Goal: Communication & Community: Connect with others

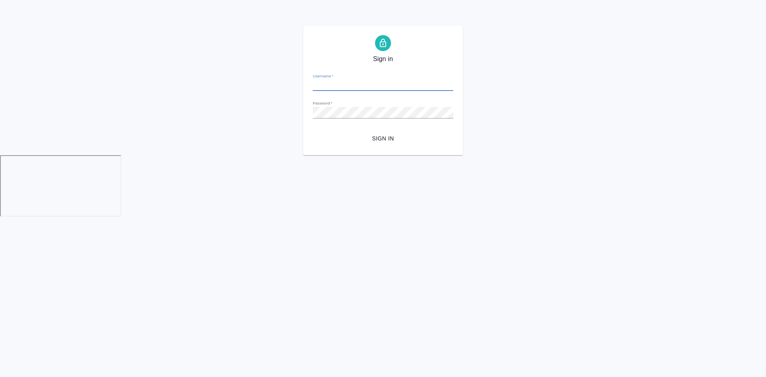
type input "m.chepelev@awatera.com"
click at [366, 142] on span "Sign in" at bounding box center [383, 139] width 128 height 10
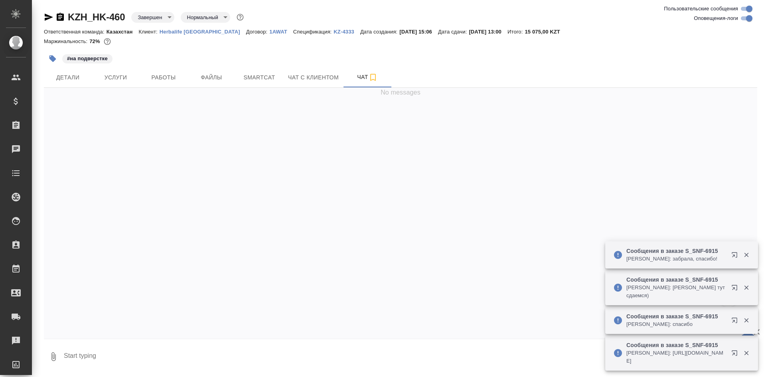
scroll to position [6023, 0]
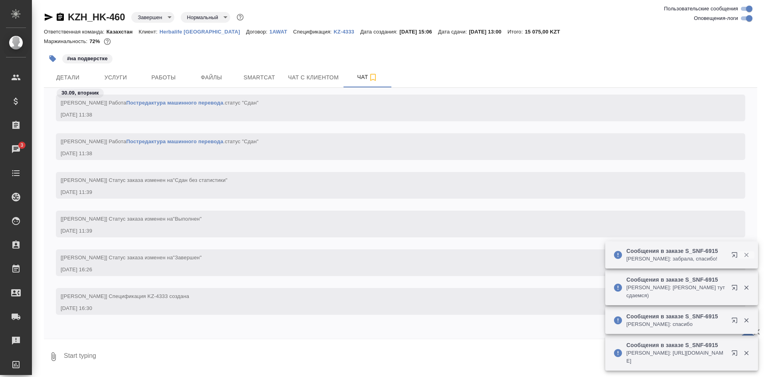
click at [751, 254] on button "button" at bounding box center [746, 254] width 16 height 7
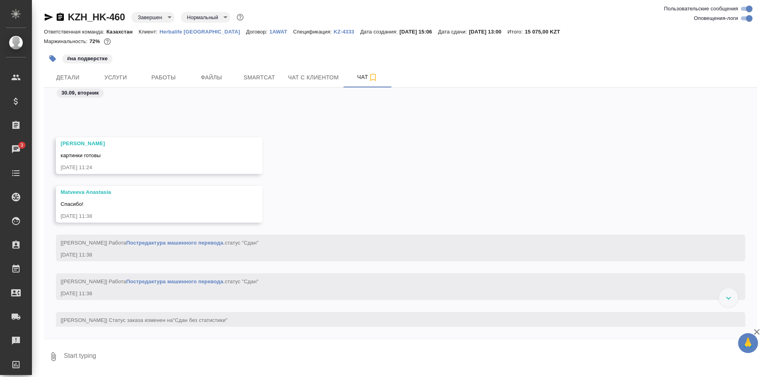
scroll to position [5840, 0]
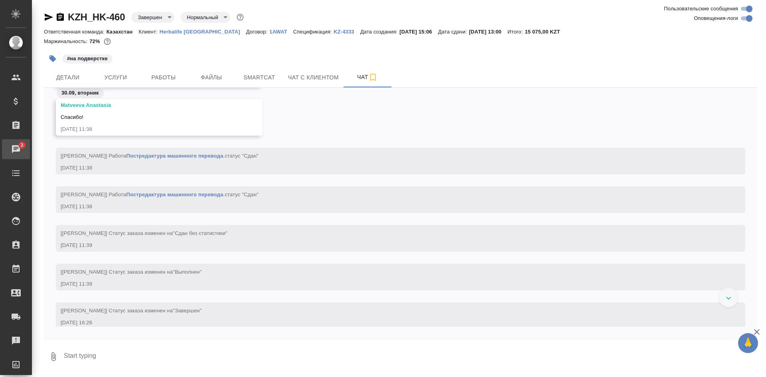
click at [49, 146] on div ".cls-1 fill:#fff; AWATERA [PERSON_NAME] Спецификации Заказы 3 Чаты Todo Проекты…" at bounding box center [383, 188] width 766 height 377
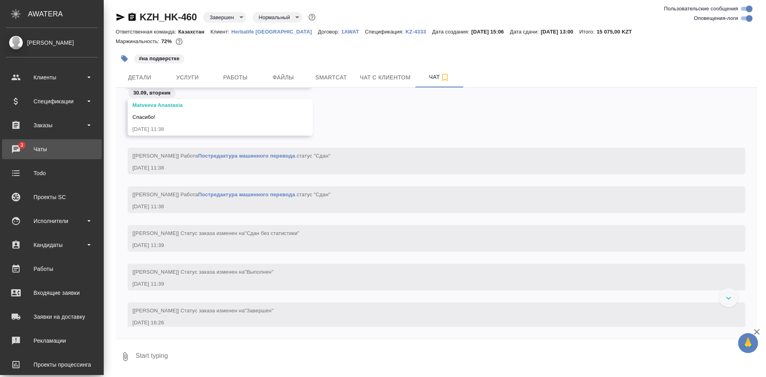
click at [44, 148] on div "Чаты" at bounding box center [52, 149] width 92 height 12
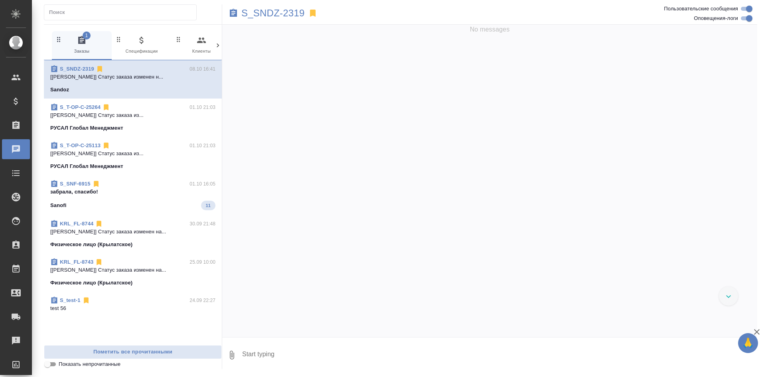
scroll to position [9859, 0]
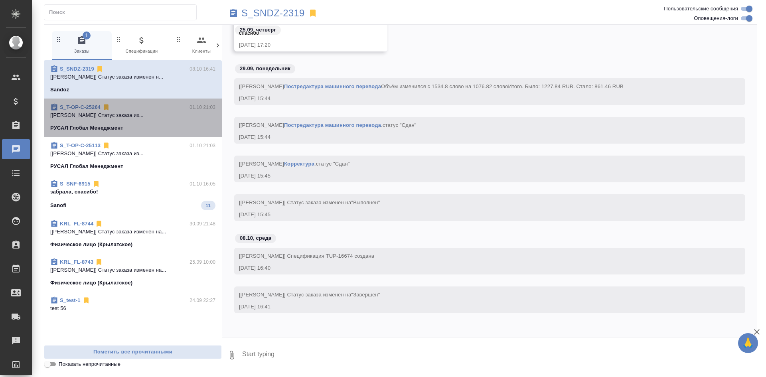
click at [154, 116] on p "[[PERSON_NAME]] Статус заказа из..." at bounding box center [132, 115] width 165 height 8
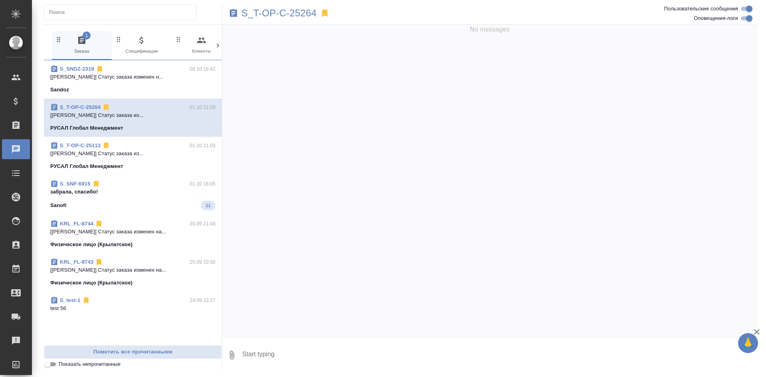
scroll to position [6635, 0]
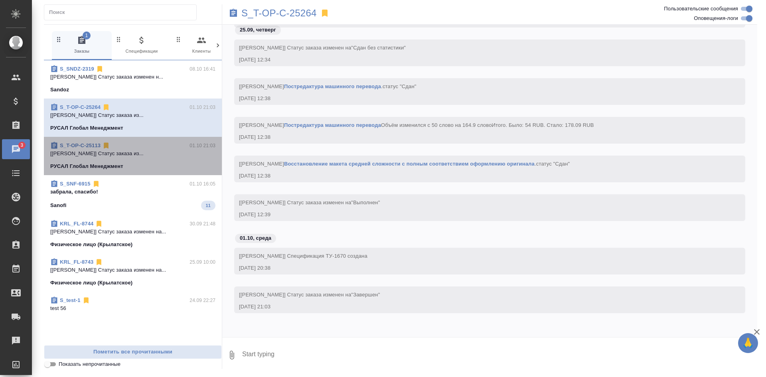
click at [140, 146] on div "S_T-OP-C-25113 01.10 21:03" at bounding box center [132, 146] width 165 height 8
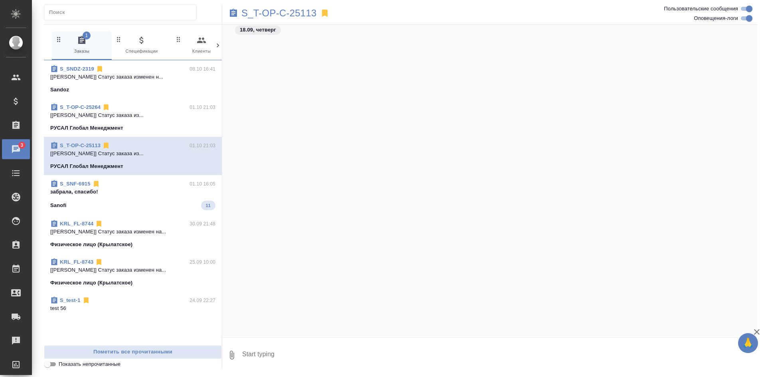
scroll to position [8463, 0]
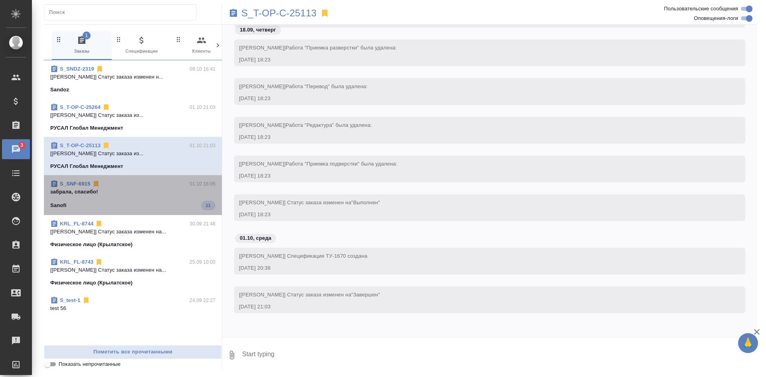
click at [104, 185] on div "S_SNF-6915 01.10 16:05" at bounding box center [132, 184] width 165 height 8
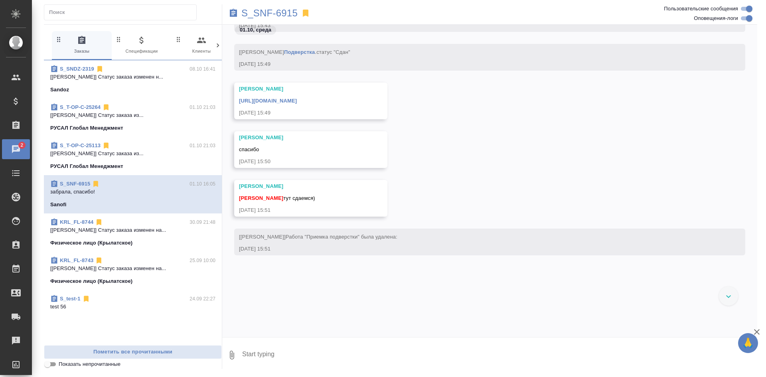
scroll to position [10613, 0]
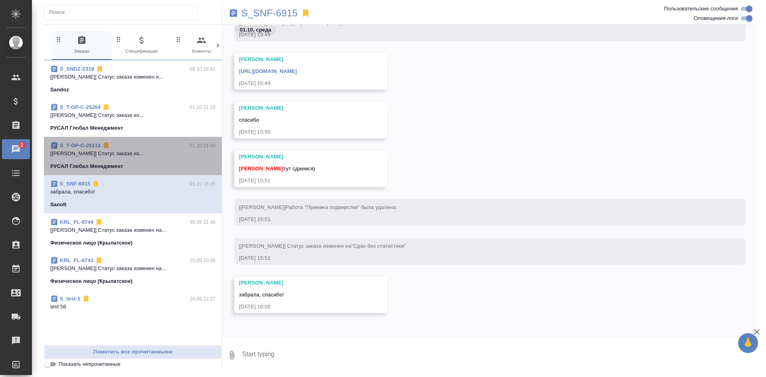
click at [169, 146] on div "S_T-OP-C-25113 01.10 21:03" at bounding box center [132, 146] width 165 height 8
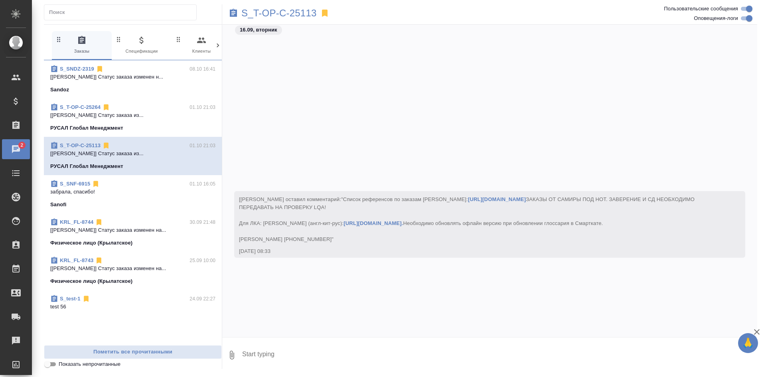
scroll to position [8463, 0]
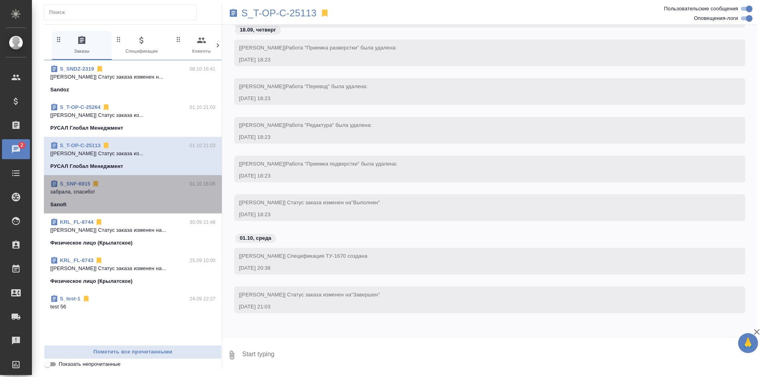
click at [157, 182] on div "S_SNF-6915 01.10 16:05" at bounding box center [132, 184] width 165 height 8
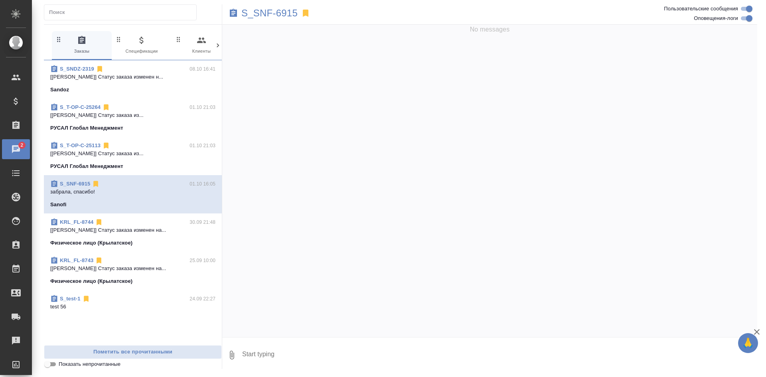
scroll to position [11674, 0]
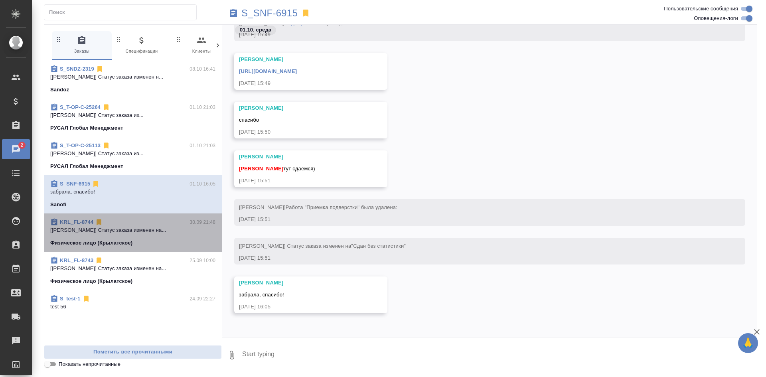
click at [175, 229] on p "[[PERSON_NAME]] Статус заказа изменен на..." at bounding box center [132, 230] width 165 height 8
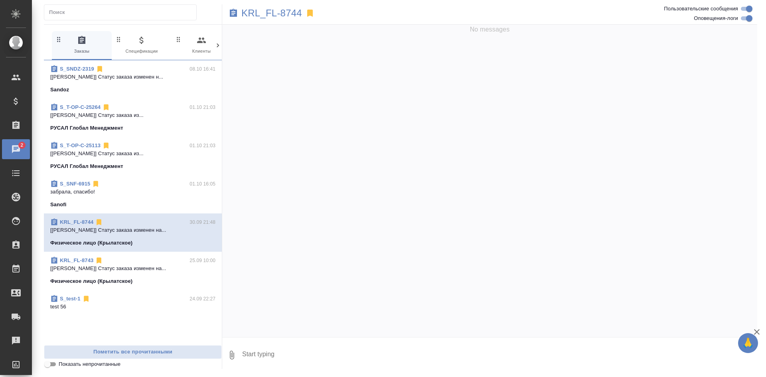
scroll to position [1075, 0]
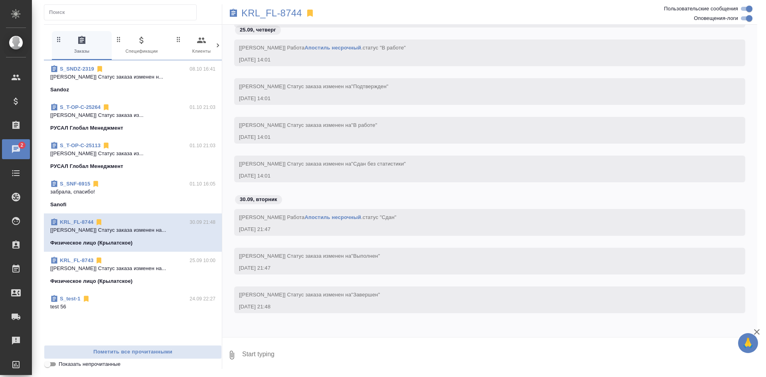
click at [173, 269] on p "[[PERSON_NAME]] Статус заказа изменен на..." at bounding box center [132, 268] width 165 height 8
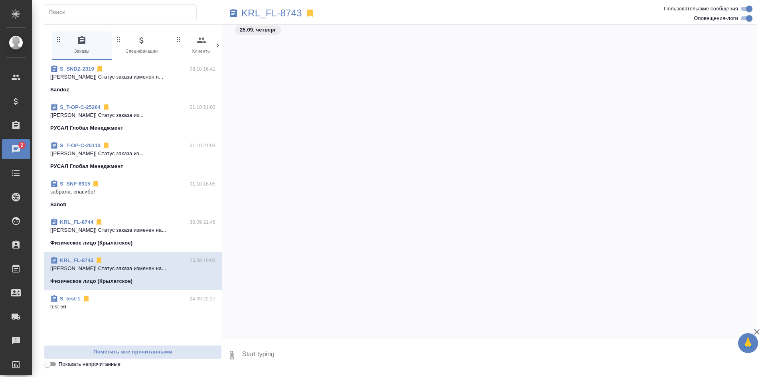
scroll to position [3253, 0]
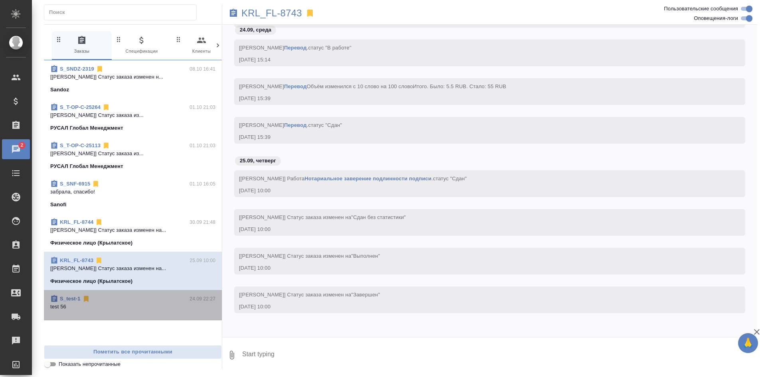
click at [177, 300] on div "S_test-1 24.09 22:27" at bounding box center [132, 299] width 165 height 8
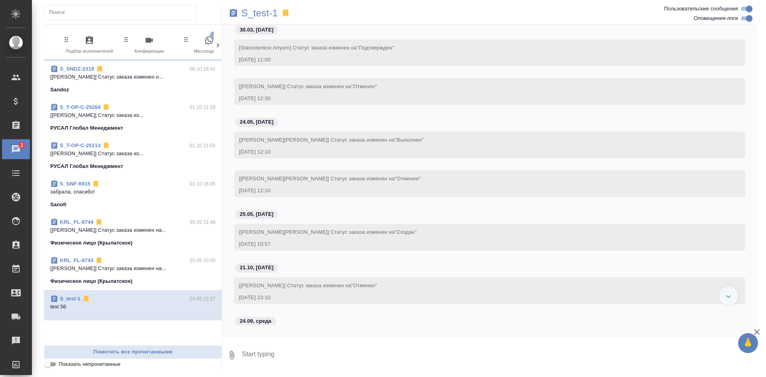
scroll to position [0, 376]
click at [184, 41] on icon "button" at bounding box center [184, 40] width 10 height 10
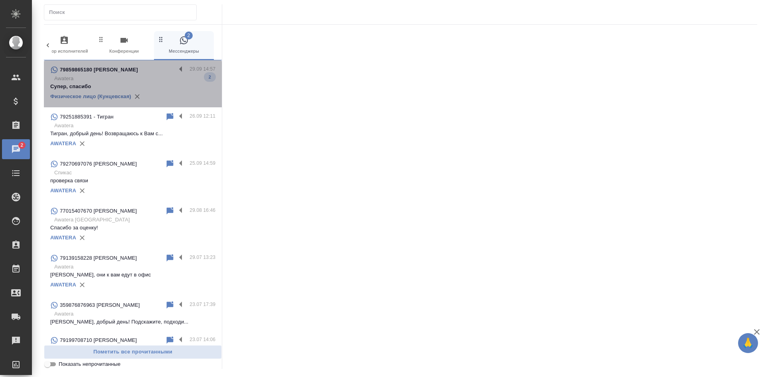
click at [143, 74] on div "79859865180 [PERSON_NAME]" at bounding box center [113, 70] width 126 height 10
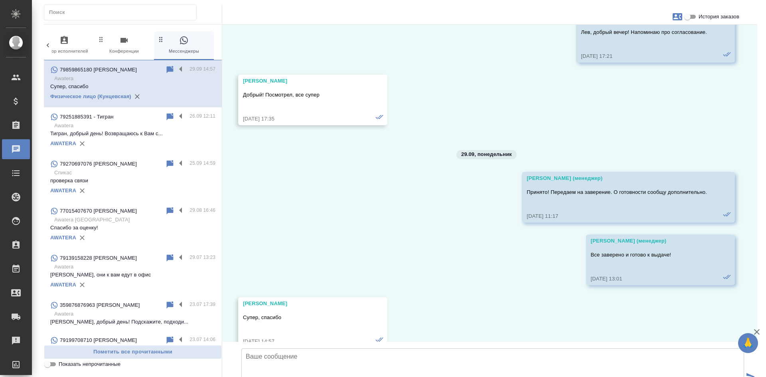
scroll to position [32895, 0]
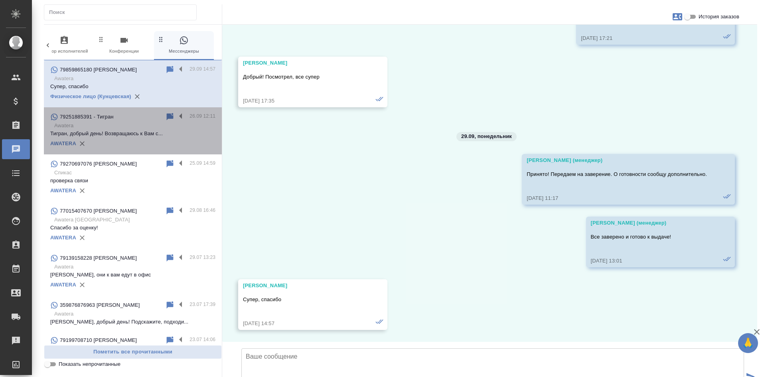
click at [140, 128] on p "Awatera" at bounding box center [134, 126] width 161 height 8
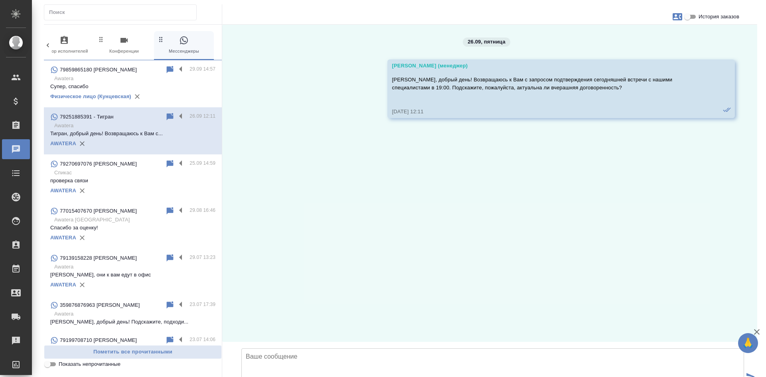
scroll to position [0, 0]
click at [129, 175] on p "Спикас" at bounding box center [134, 173] width 161 height 8
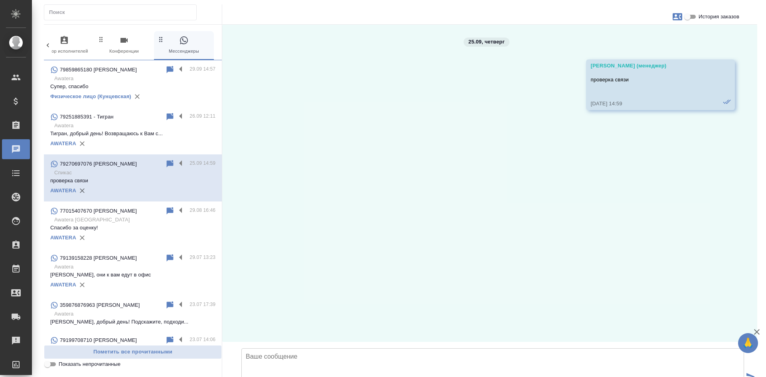
click at [120, 216] on p "Awatera [GEOGRAPHIC_DATA]" at bounding box center [134, 220] width 161 height 8
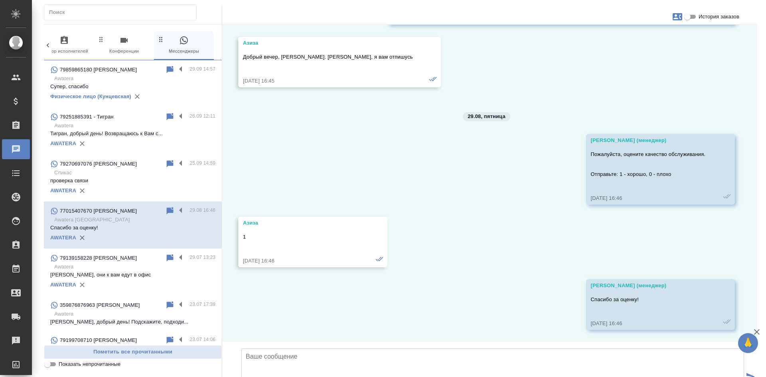
scroll to position [3896, 0]
click at [97, 268] on p "Awatera" at bounding box center [134, 267] width 161 height 8
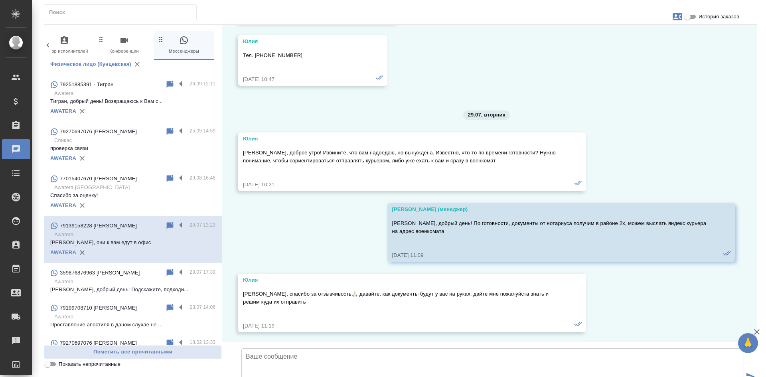
scroll to position [68, 0]
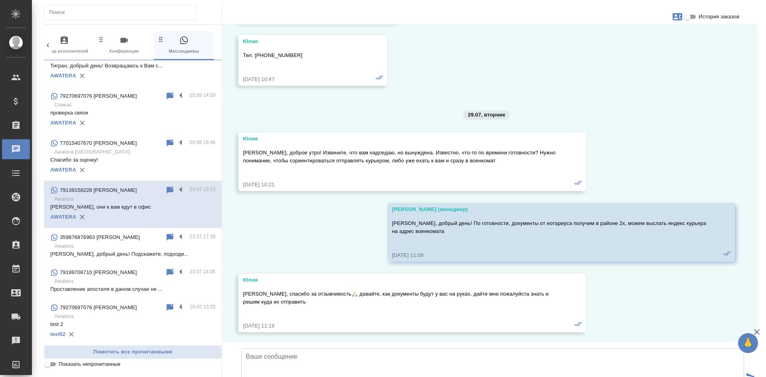
click at [110, 308] on div "79270697076 [PERSON_NAME]" at bounding box center [107, 308] width 115 height 10
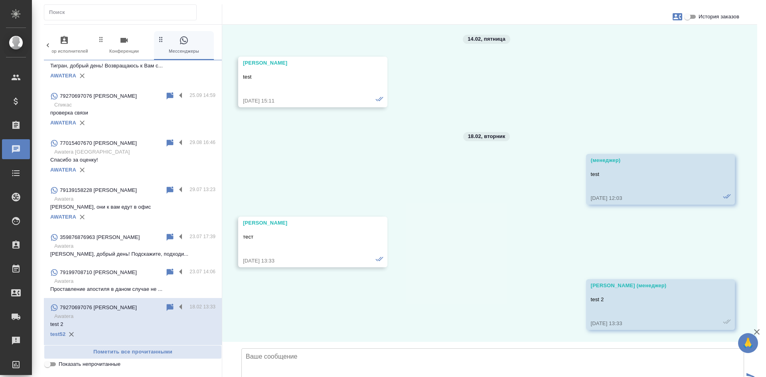
scroll to position [63, 0]
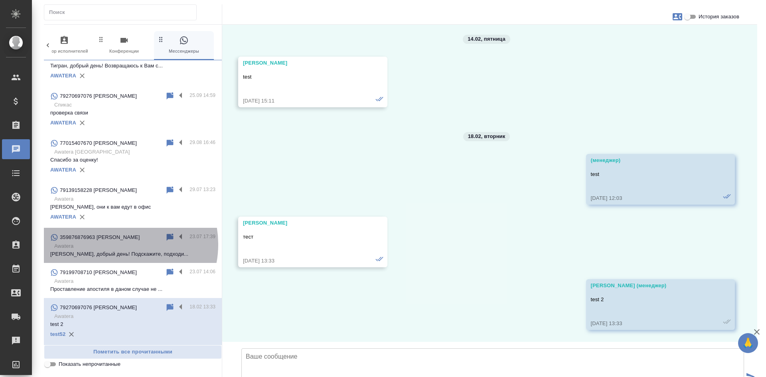
click at [117, 244] on p "Awatera" at bounding box center [134, 246] width 161 height 8
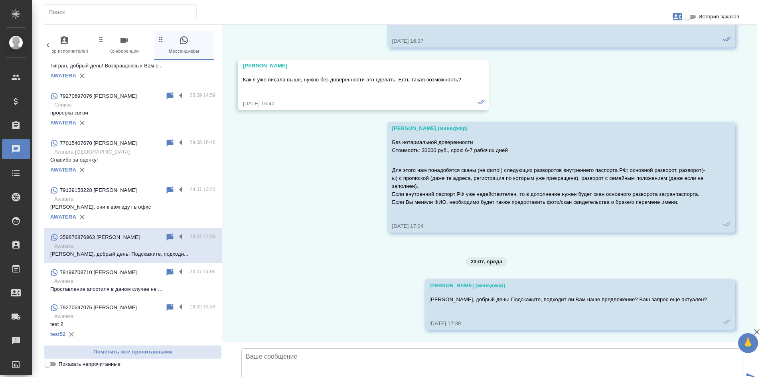
scroll to position [905, 0]
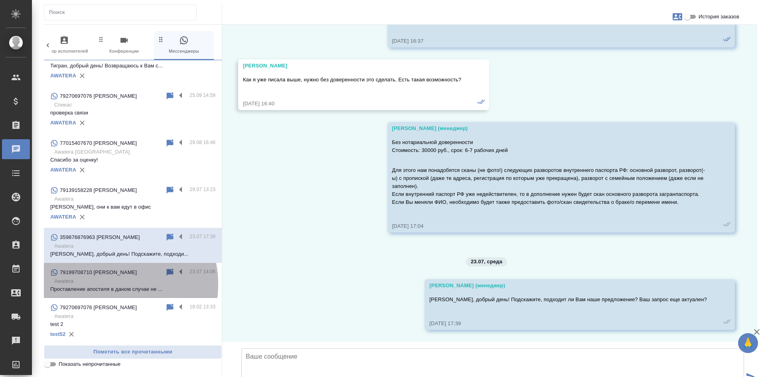
click at [110, 284] on p "Awatera" at bounding box center [134, 281] width 161 height 8
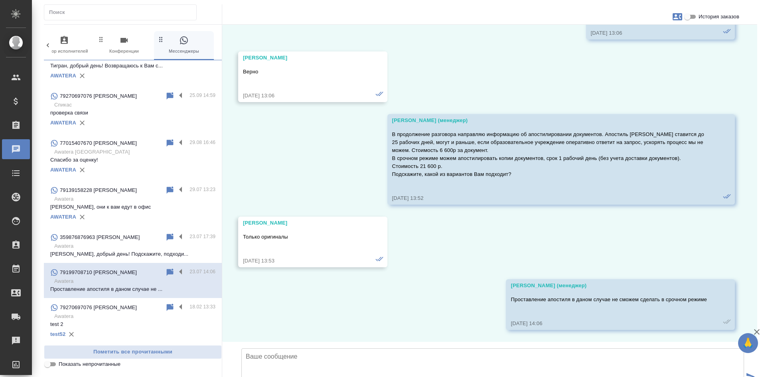
scroll to position [585, 0]
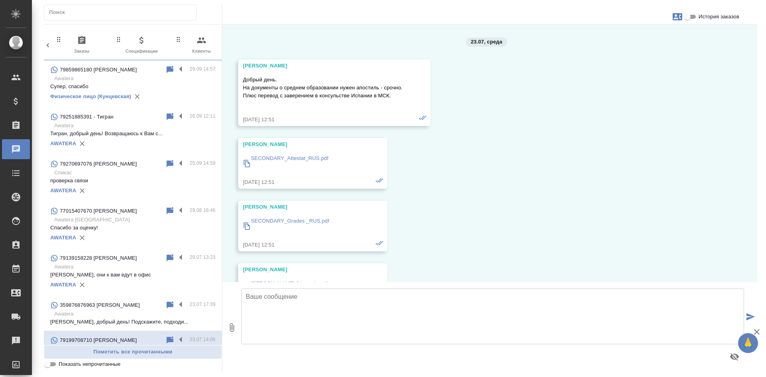
scroll to position [585, 0]
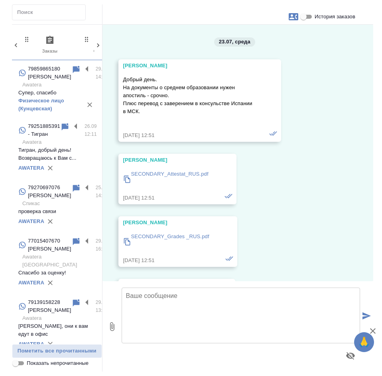
scroll to position [617, 0]
